Goal: Task Accomplishment & Management: Complete application form

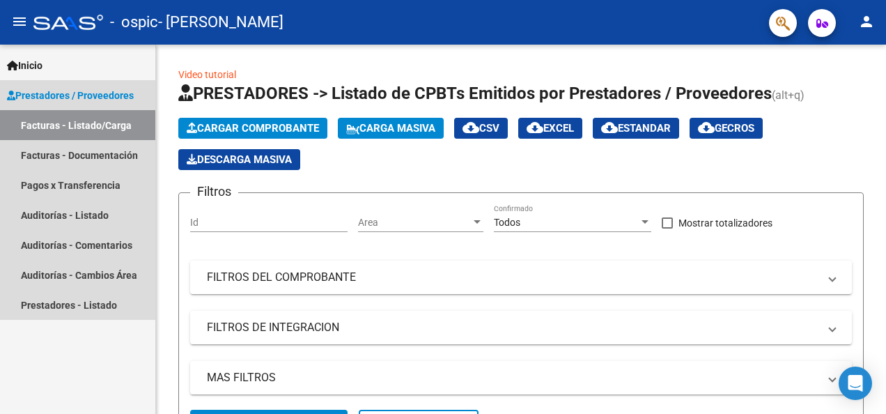
click at [96, 121] on link "Facturas - Listado/Carga" at bounding box center [77, 125] width 155 height 30
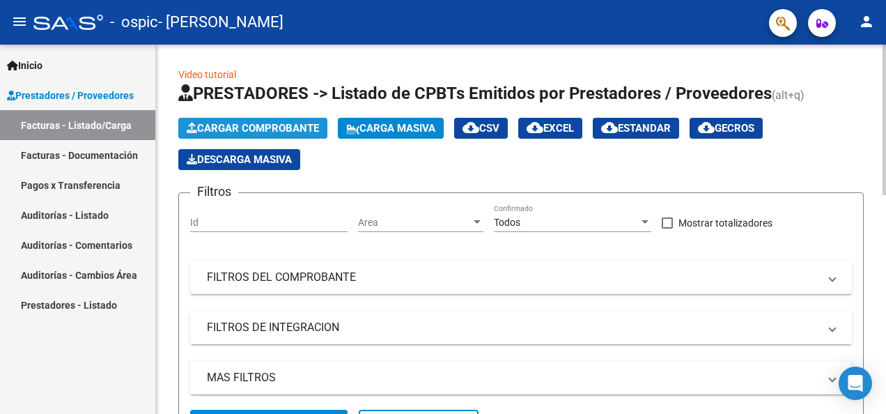
click at [239, 133] on span "Cargar Comprobante" at bounding box center [253, 128] width 132 height 13
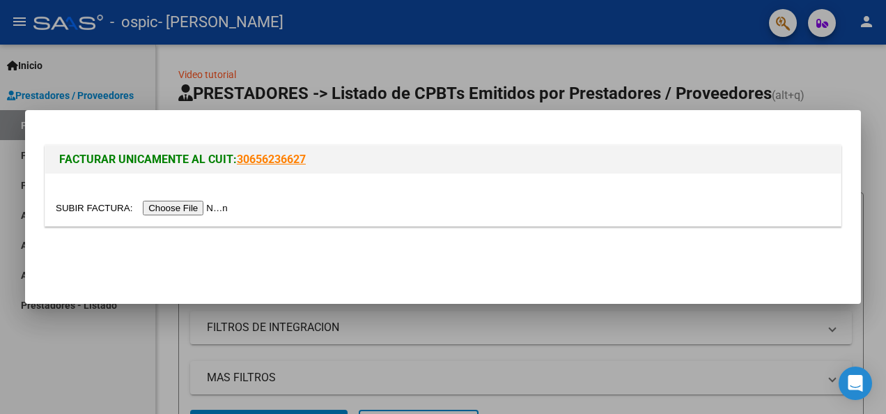
click at [181, 213] on input "file" at bounding box center [144, 208] width 176 height 15
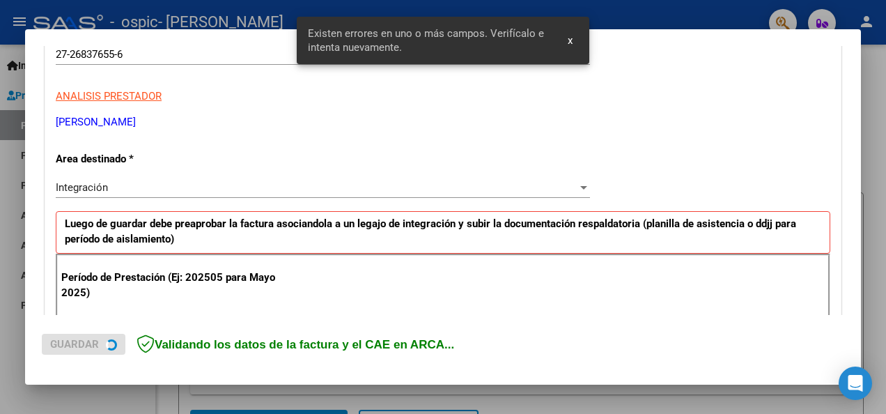
scroll to position [348, 0]
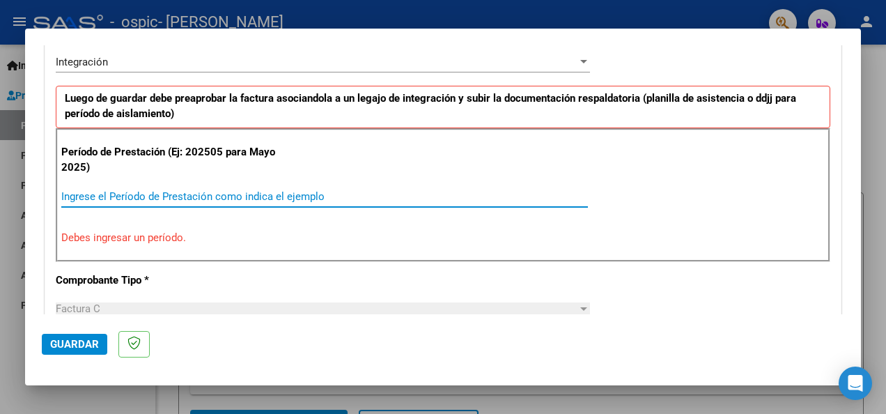
click at [110, 197] on input "Ingrese el Período de Prestación como indica el ejemplo" at bounding box center [324, 196] width 527 height 13
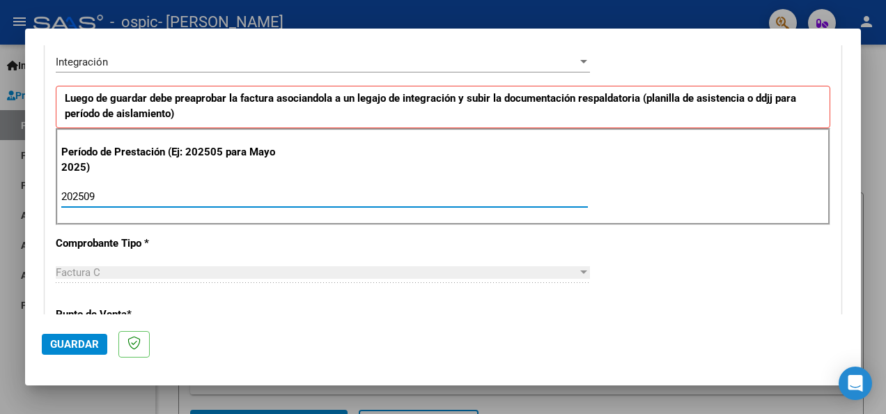
type input "202509"
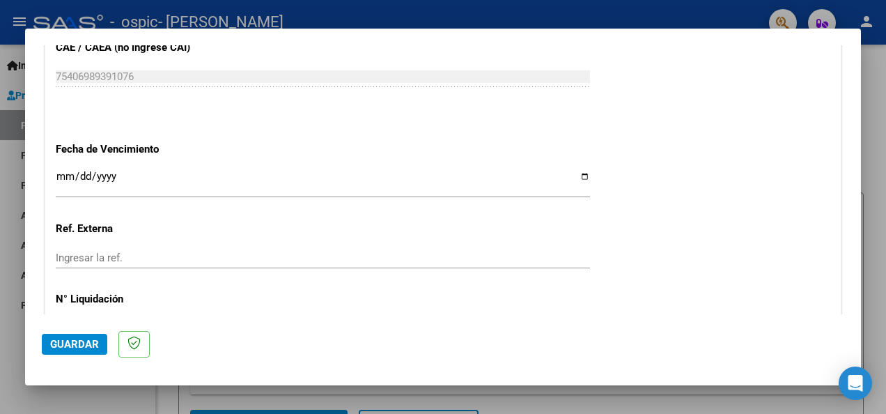
scroll to position [934, 0]
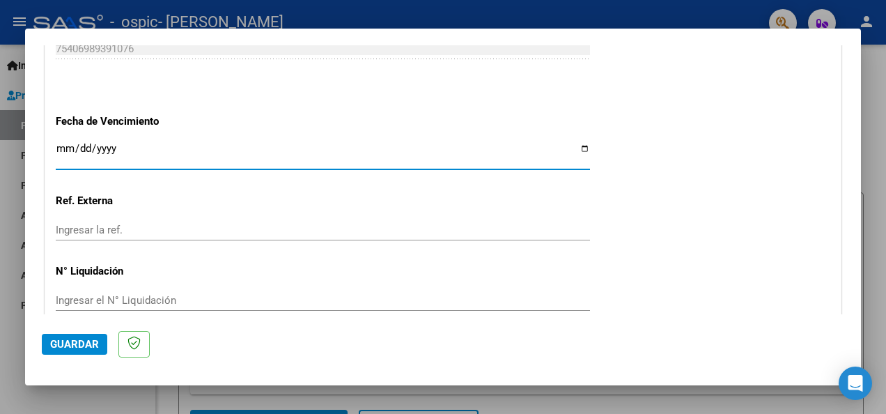
click at [571, 144] on input "Ingresar la fecha" at bounding box center [323, 154] width 535 height 22
click at [580, 145] on input "Ingresar la fecha" at bounding box center [323, 154] width 535 height 22
type input "[DATE]"
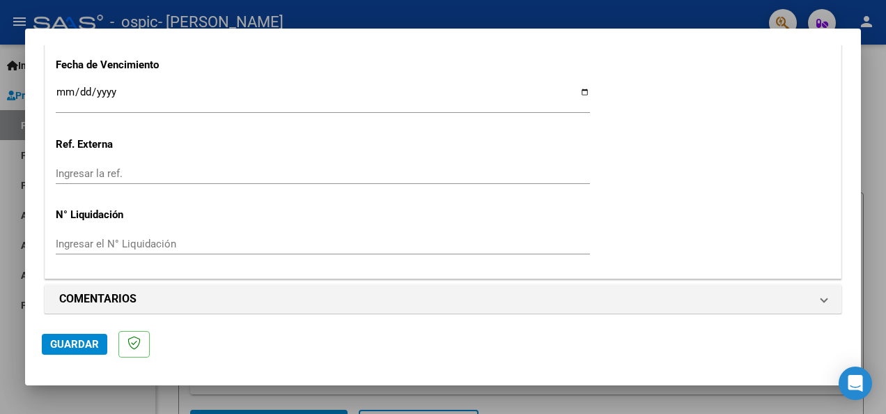
scroll to position [996, 0]
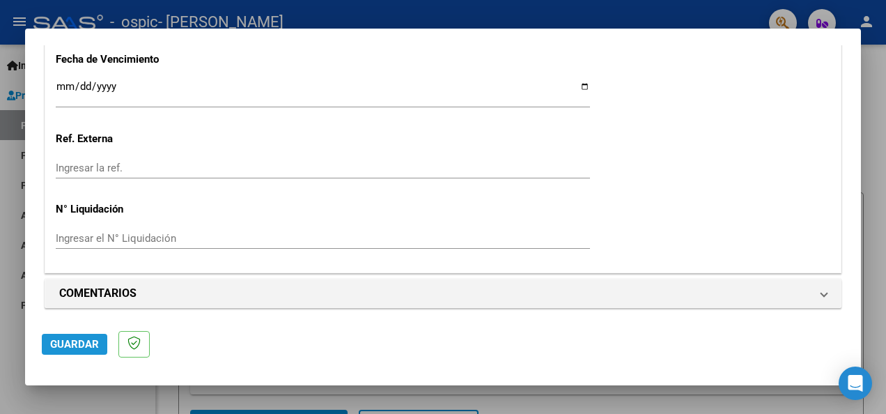
click at [88, 346] on span "Guardar" at bounding box center [74, 344] width 49 height 13
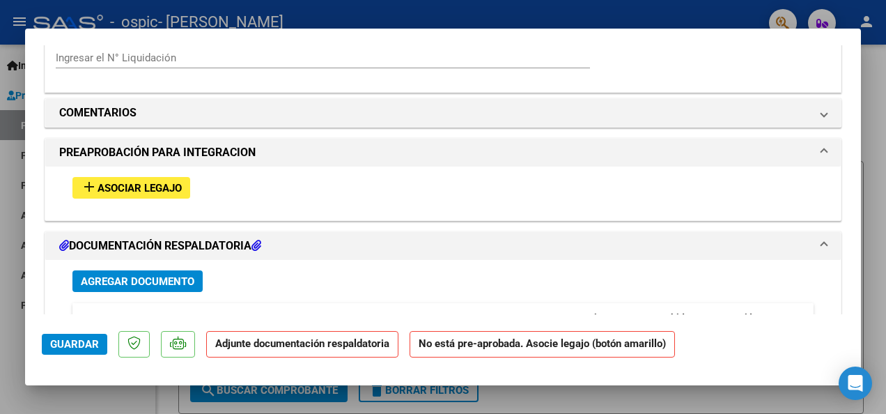
scroll to position [1161, 0]
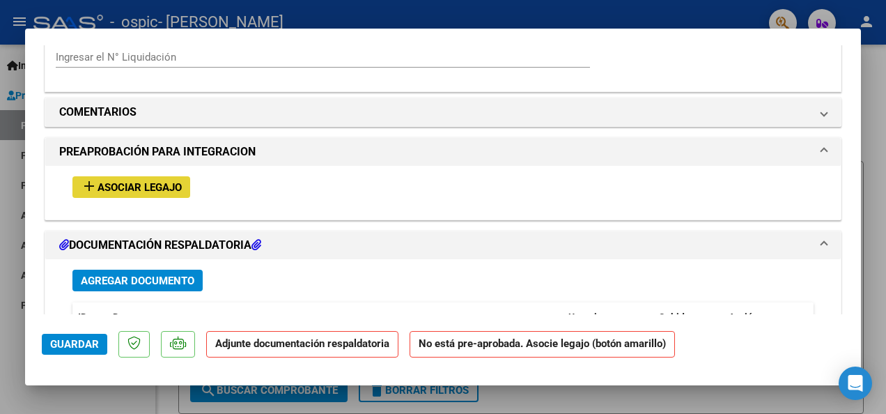
click at [168, 183] on span "Asociar Legajo" at bounding box center [140, 187] width 84 height 13
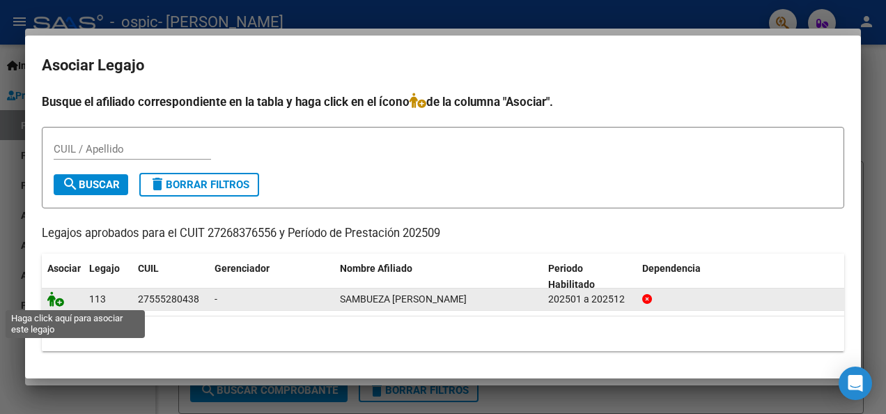
click at [53, 305] on icon at bounding box center [55, 298] width 17 height 15
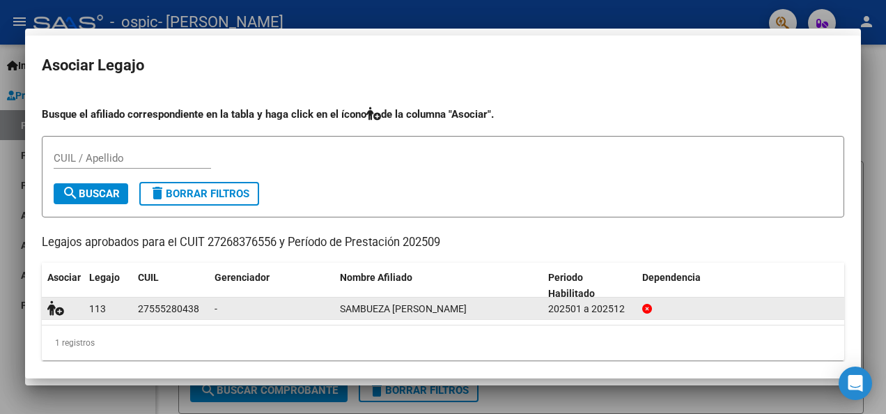
scroll to position [1197, 0]
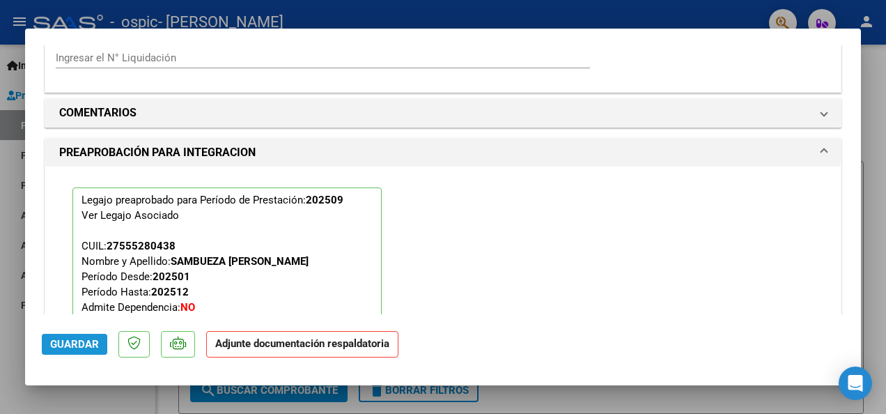
click at [89, 340] on span "Guardar" at bounding box center [74, 344] width 49 height 13
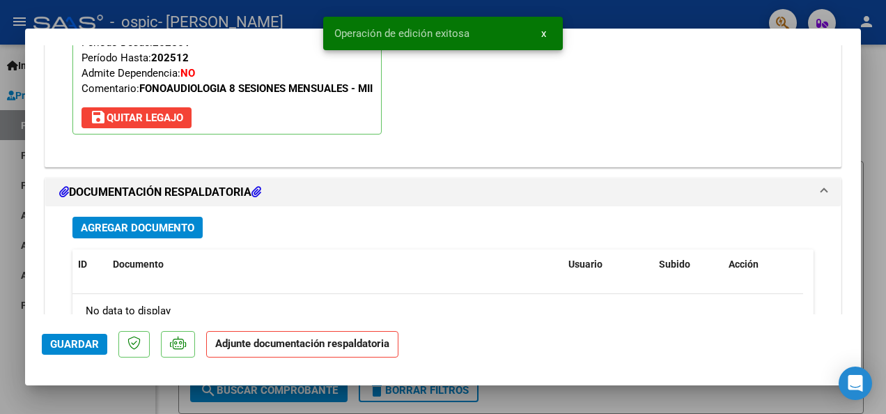
scroll to position [1448, 0]
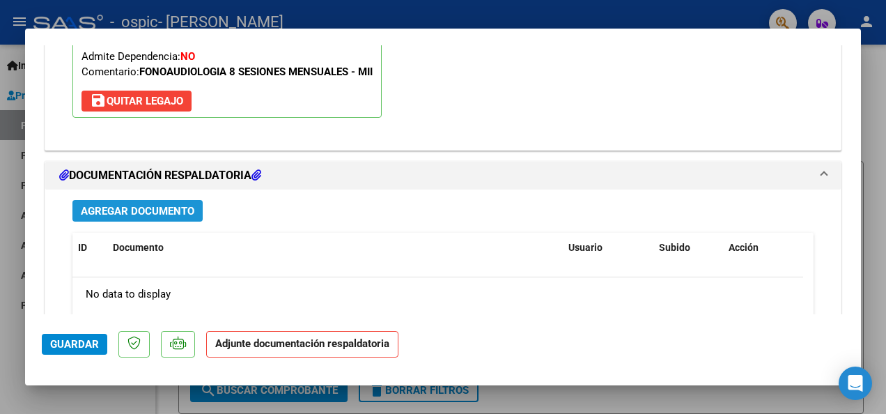
click at [190, 207] on span "Agregar Documento" at bounding box center [138, 211] width 114 height 13
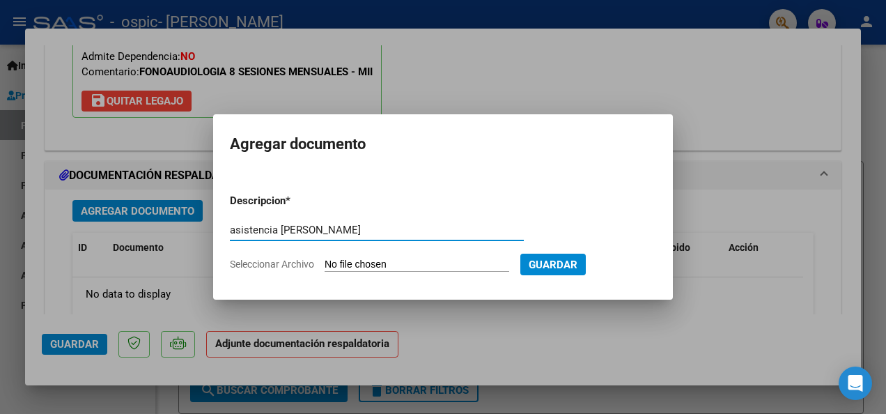
type input "asistencia [PERSON_NAME]"
click at [339, 263] on input "Seleccionar Archivo" at bounding box center [417, 265] width 185 height 13
type input "C:\fakepath\asistencia [DATE] catalina.pdf"
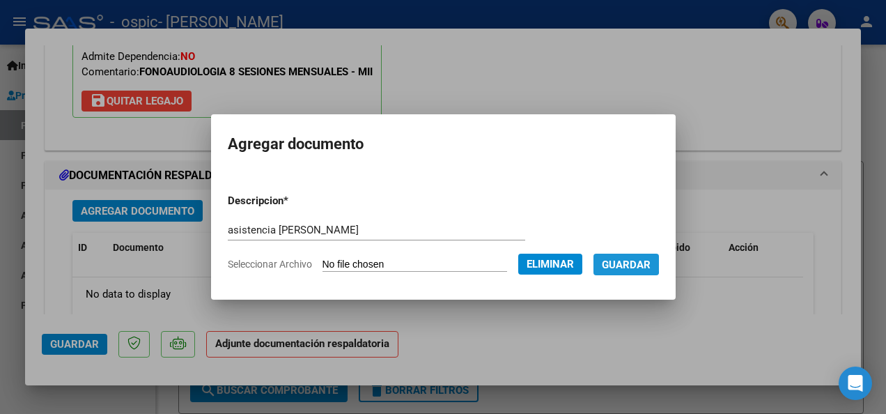
click at [643, 263] on span "Guardar" at bounding box center [626, 265] width 49 height 13
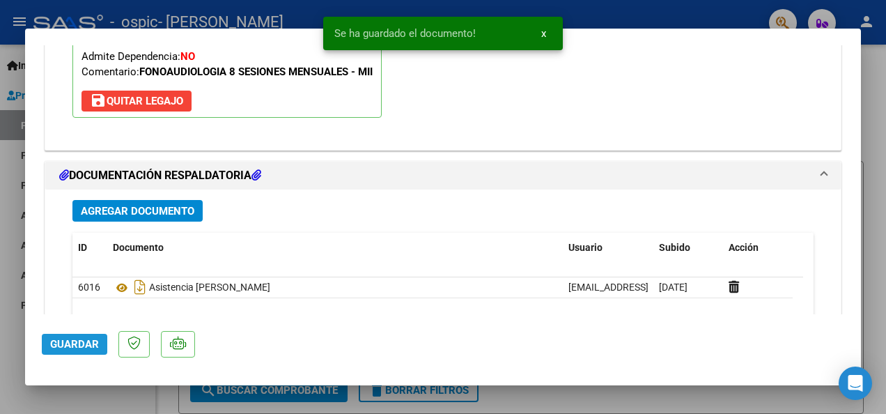
click at [73, 341] on span "Guardar" at bounding box center [74, 344] width 49 height 13
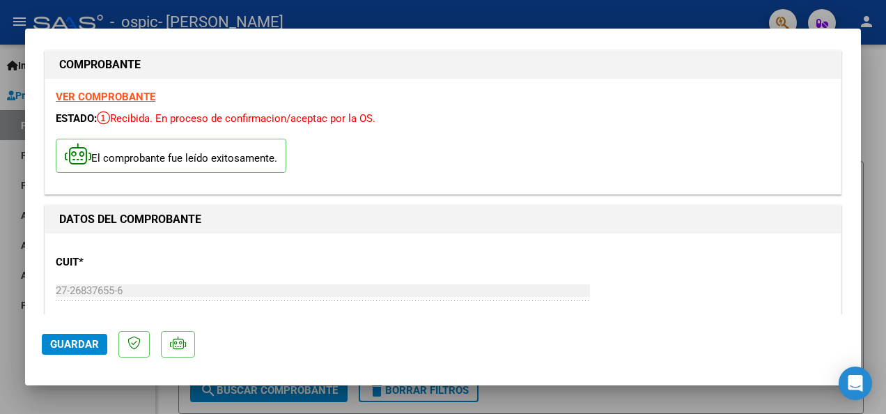
scroll to position [0, 0]
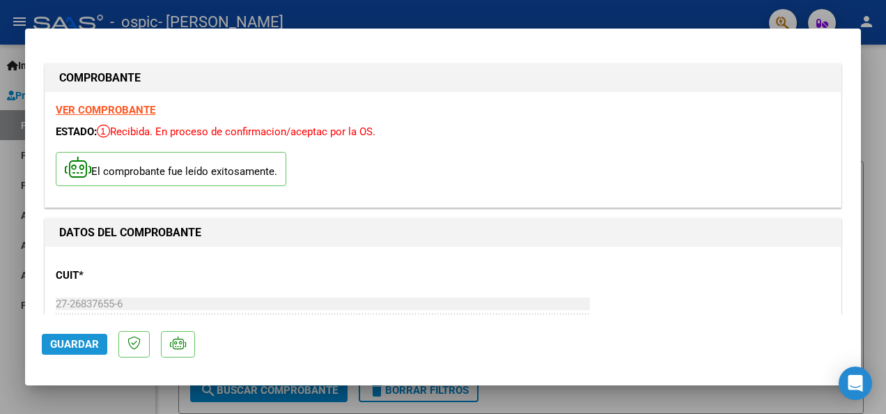
click at [79, 343] on span "Guardar" at bounding box center [74, 344] width 49 height 13
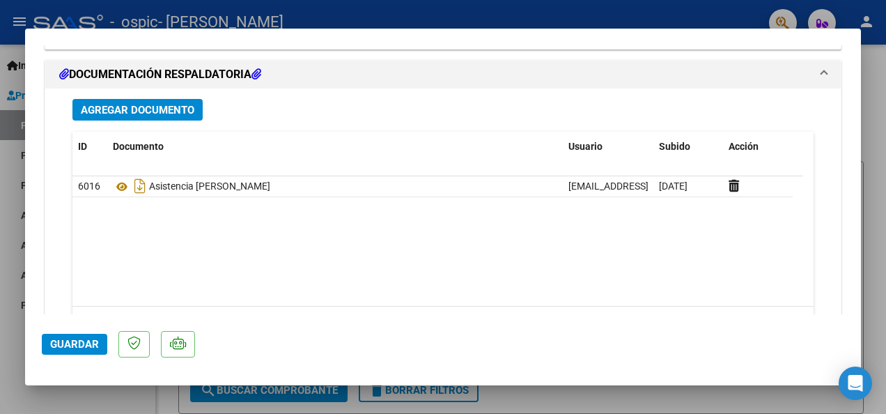
scroll to position [1531, 0]
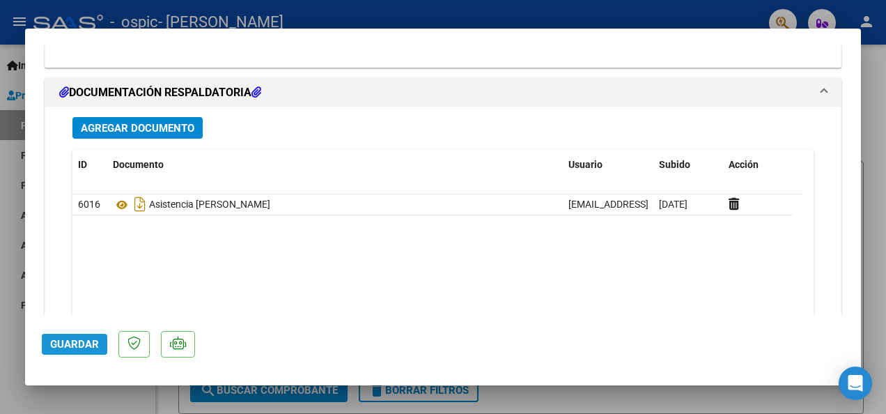
click at [53, 338] on span "Guardar" at bounding box center [74, 344] width 49 height 13
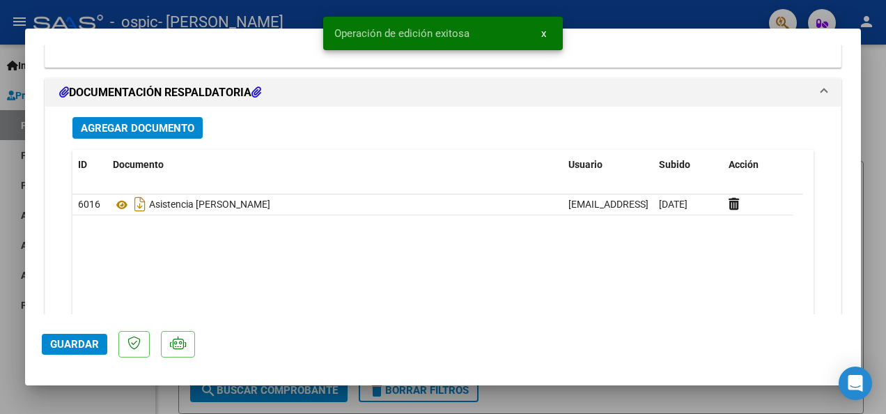
click at [886, 63] on div at bounding box center [443, 207] width 886 height 414
type input "$ 0,00"
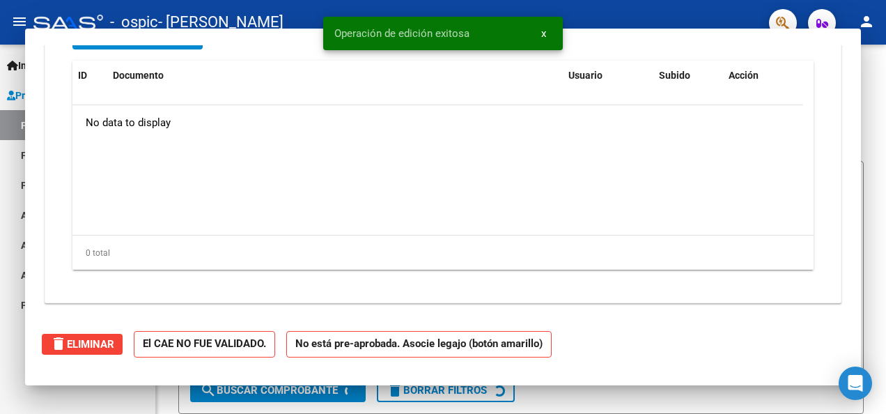
scroll to position [0, 0]
